Goal: Task Accomplishment & Management: Manage account settings

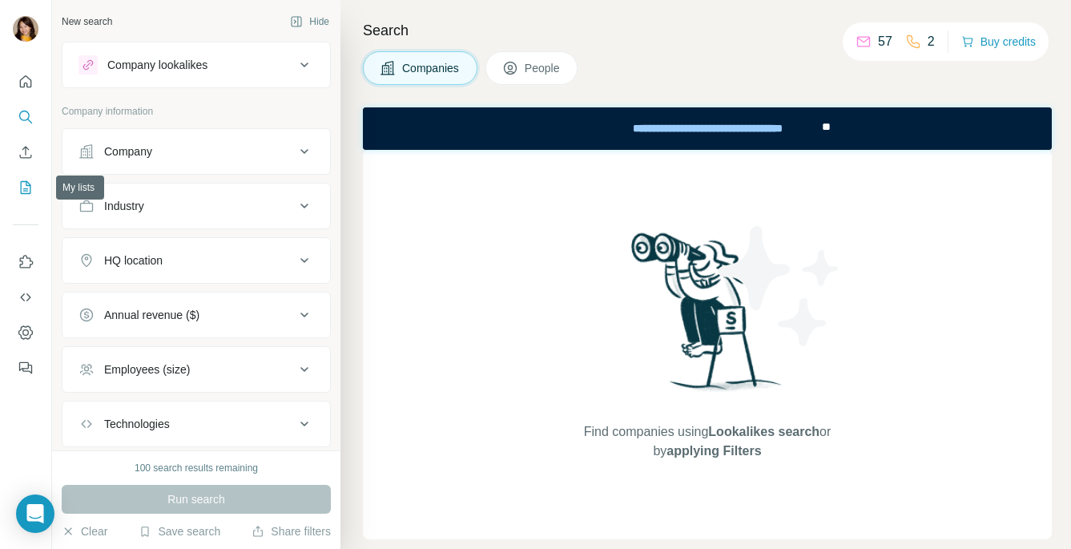
click at [26, 184] on icon "My lists" at bounding box center [27, 186] width 8 height 10
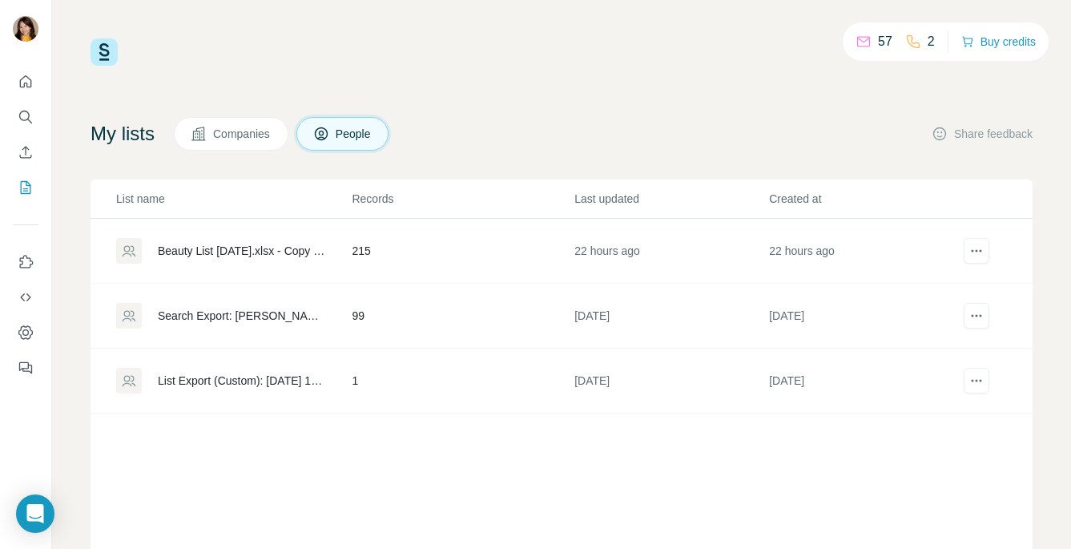
click at [284, 256] on div "Beauty List [DATE].xlsx - Copy of Sheet1" at bounding box center [241, 251] width 167 height 16
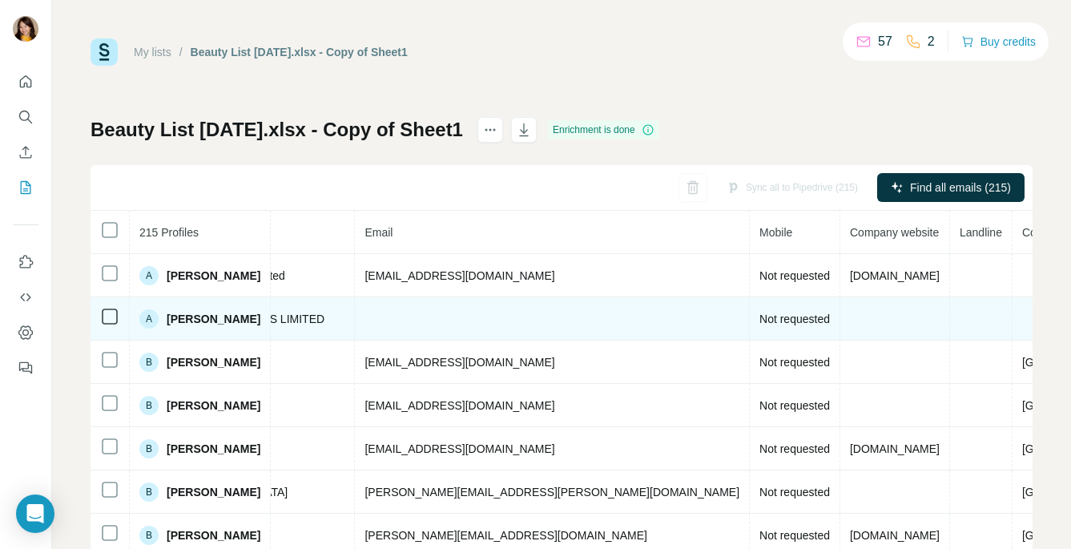
scroll to position [822, 539]
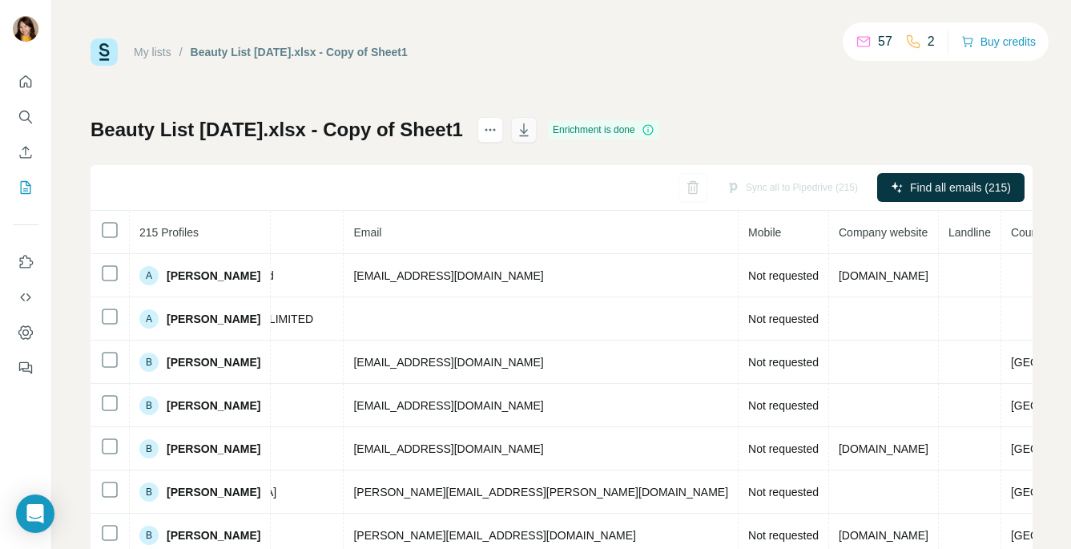
click at [516, 134] on icon "button" at bounding box center [524, 130] width 16 height 16
